Goal: Information Seeking & Learning: Learn about a topic

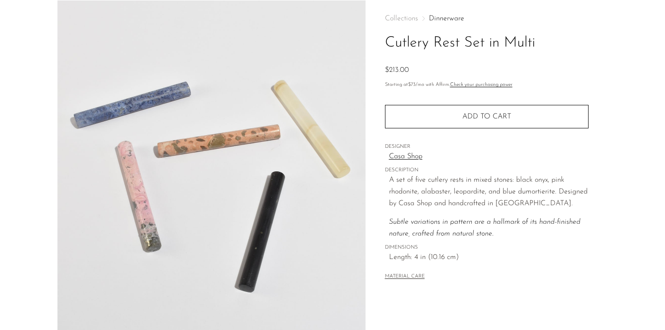
scroll to position [42, 0]
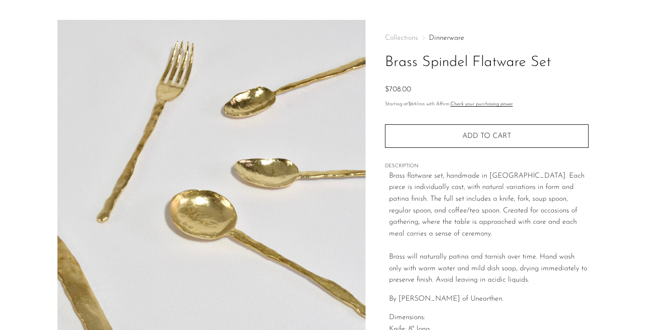
scroll to position [23, 0]
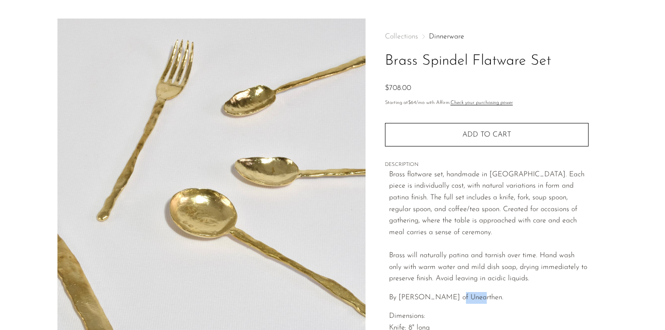
drag, startPoint x: 468, startPoint y: 300, endPoint x: 446, endPoint y: 301, distance: 22.6
click at [446, 301] on p "By [PERSON_NAME] of Unearthen." at bounding box center [489, 298] width 200 height 12
click at [495, 301] on p "By [PERSON_NAME] of Unearthen." at bounding box center [489, 298] width 200 height 12
drag, startPoint x: 470, startPoint y: 298, endPoint x: 398, endPoint y: 299, distance: 72.0
click at [398, 299] on p "By [PERSON_NAME] of Unearthen." at bounding box center [489, 298] width 200 height 12
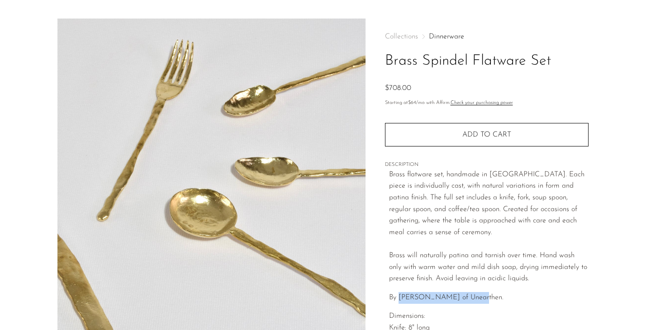
copy p "[PERSON_NAME] of Unearthen"
click at [462, 229] on p "Brass flatware set, handmade in [GEOGRAPHIC_DATA]. Each piece is individually c…" at bounding box center [489, 227] width 200 height 116
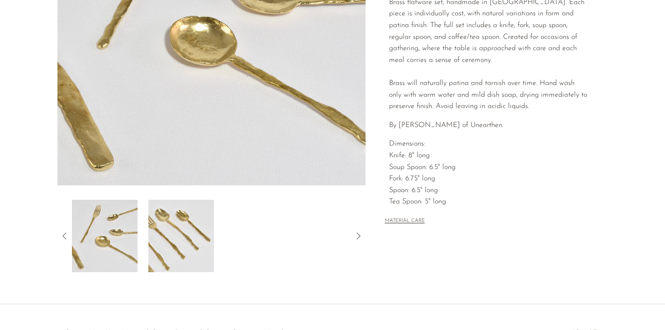
scroll to position [259, 0]
